Goal: Information Seeking & Learning: Learn about a topic

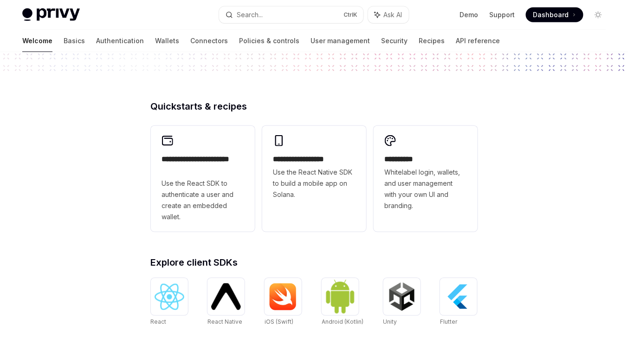
scroll to position [213, 0]
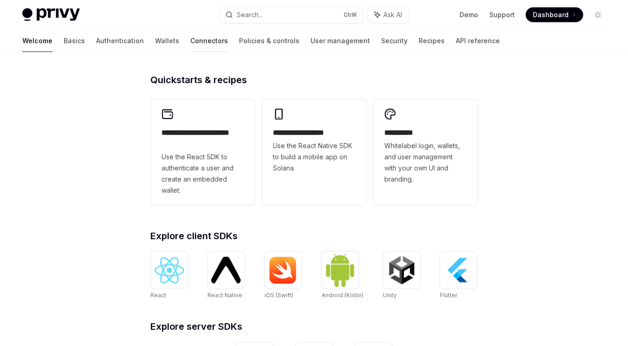
click at [190, 38] on link "Connectors" at bounding box center [209, 41] width 38 height 22
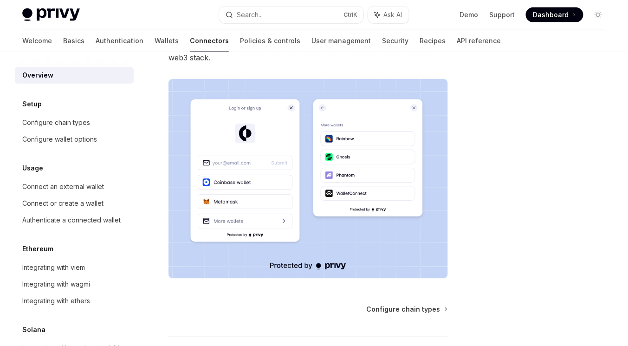
scroll to position [148, 0]
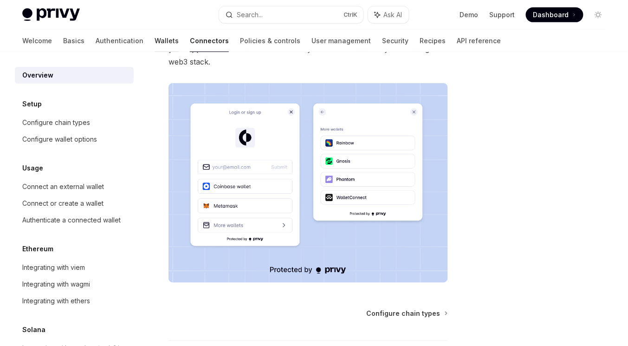
click at [155, 44] on link "Wallets" at bounding box center [167, 41] width 24 height 22
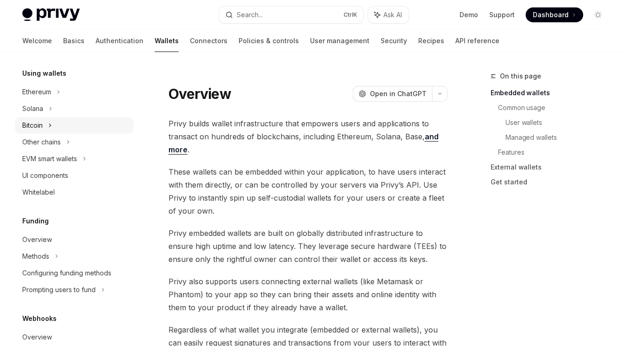
scroll to position [260, 0]
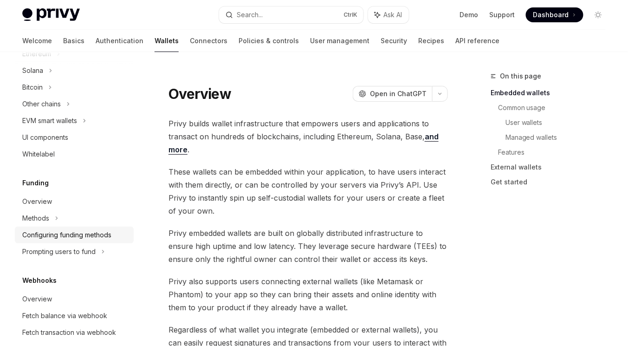
click at [44, 227] on link "Configuring funding methods" at bounding box center [74, 235] width 119 height 17
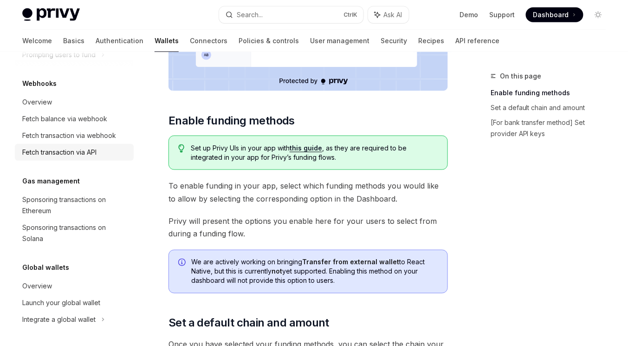
scroll to position [297, 0]
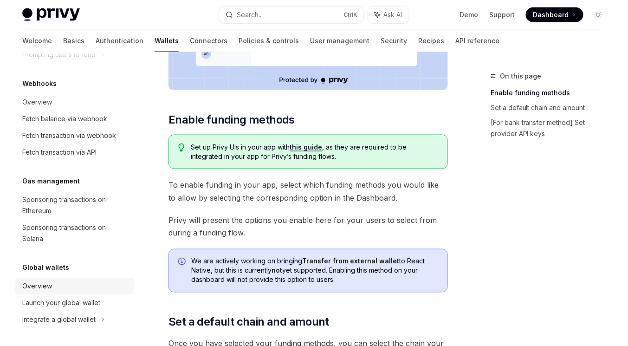
click at [70, 284] on div "Overview" at bounding box center [75, 285] width 106 height 11
type textarea "*"
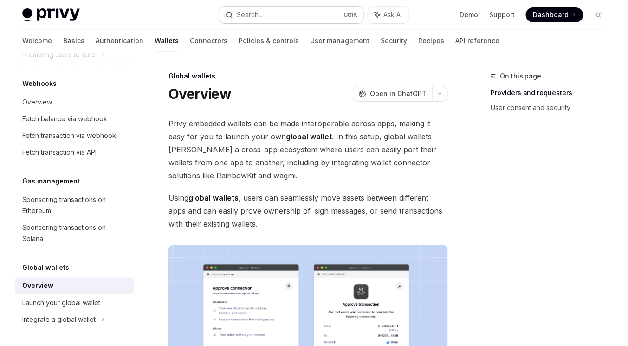
click at [288, 20] on button "Search... Ctrl K" at bounding box center [291, 14] width 144 height 17
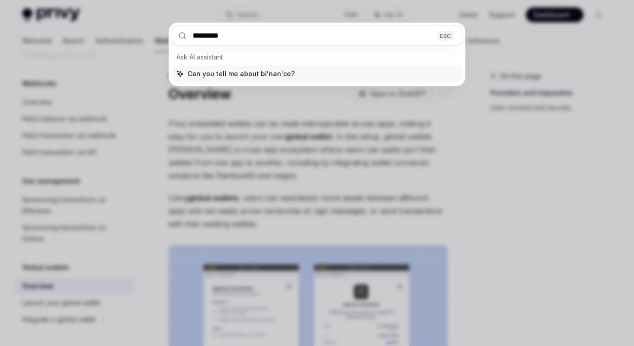
type input "*******"
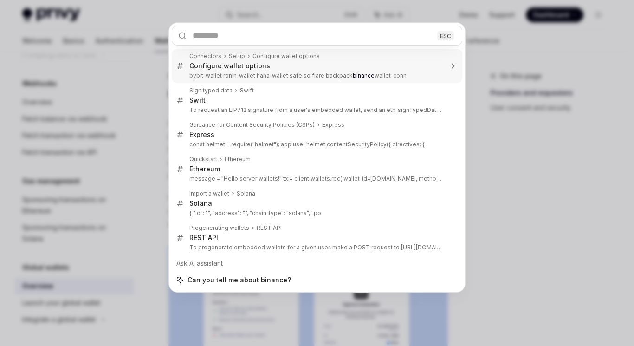
type textarea "*"
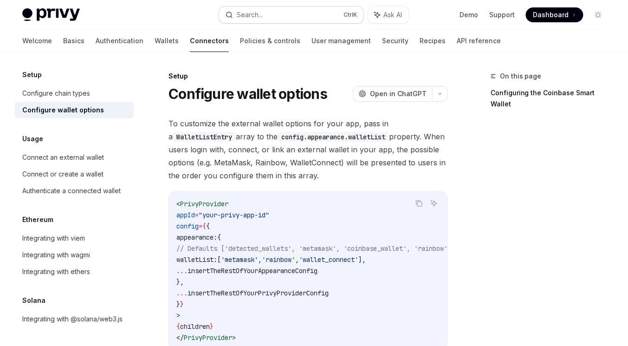
click at [250, 8] on button "Search... Ctrl K" at bounding box center [291, 14] width 144 height 17
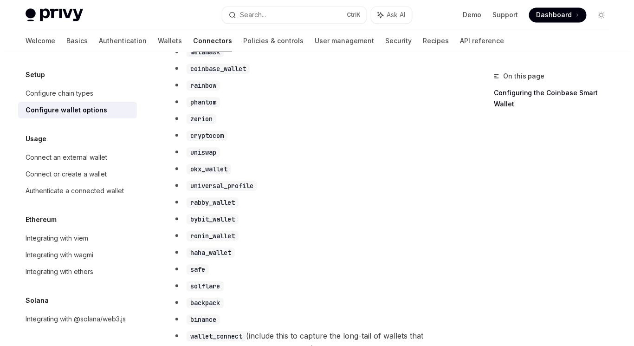
scroll to position [609, 0]
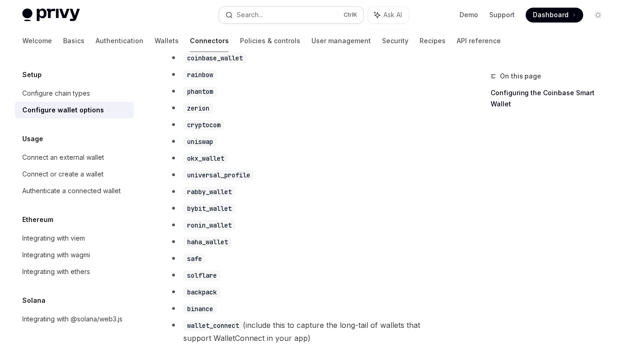
click at [285, 17] on button "Search... Ctrl K" at bounding box center [291, 14] width 144 height 17
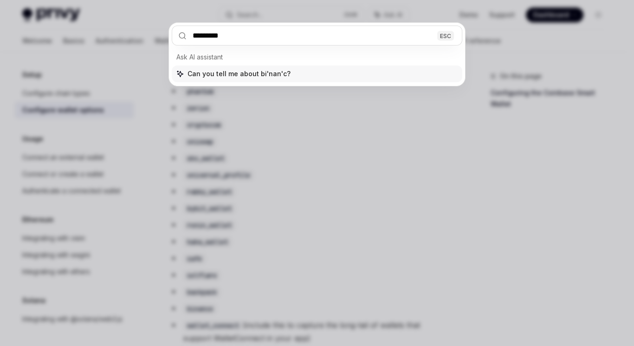
type input "*******"
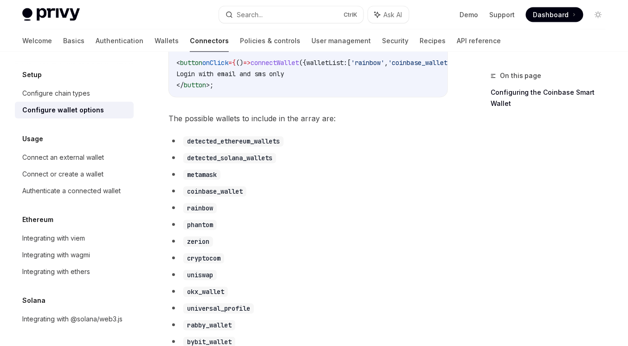
scroll to position [454, 0]
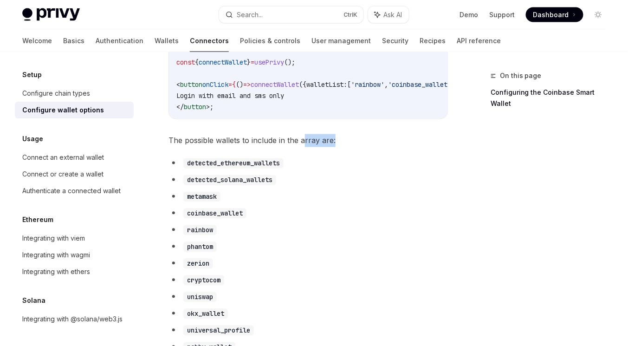
drag, startPoint x: 302, startPoint y: 142, endPoint x: 365, endPoint y: 149, distance: 63.5
click at [365, 147] on span "The possible wallets to include in the array are:" at bounding box center [308, 140] width 279 height 13
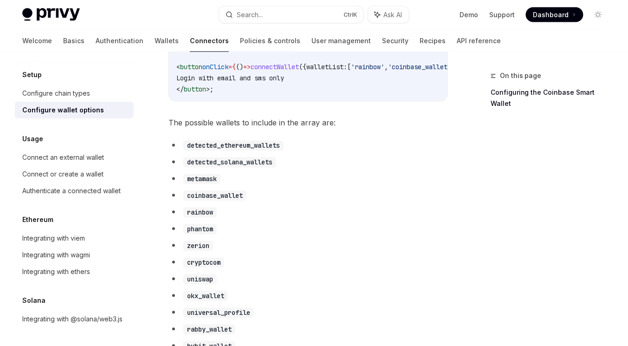
scroll to position [743, 0]
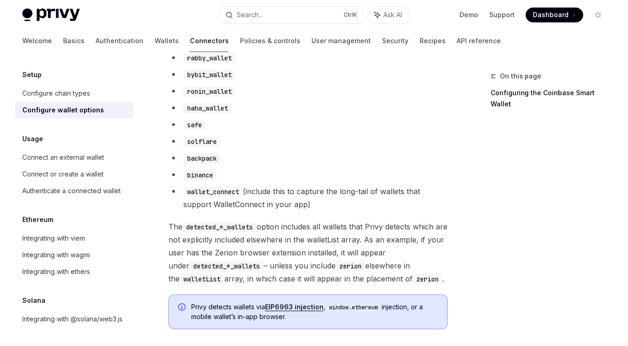
click at [365, 146] on li "solflare" at bounding box center [308, 141] width 279 height 13
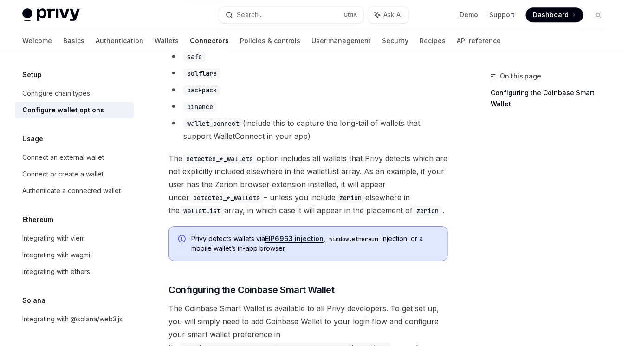
scroll to position [817, 0]
